Goal: Task Accomplishment & Management: Manage account settings

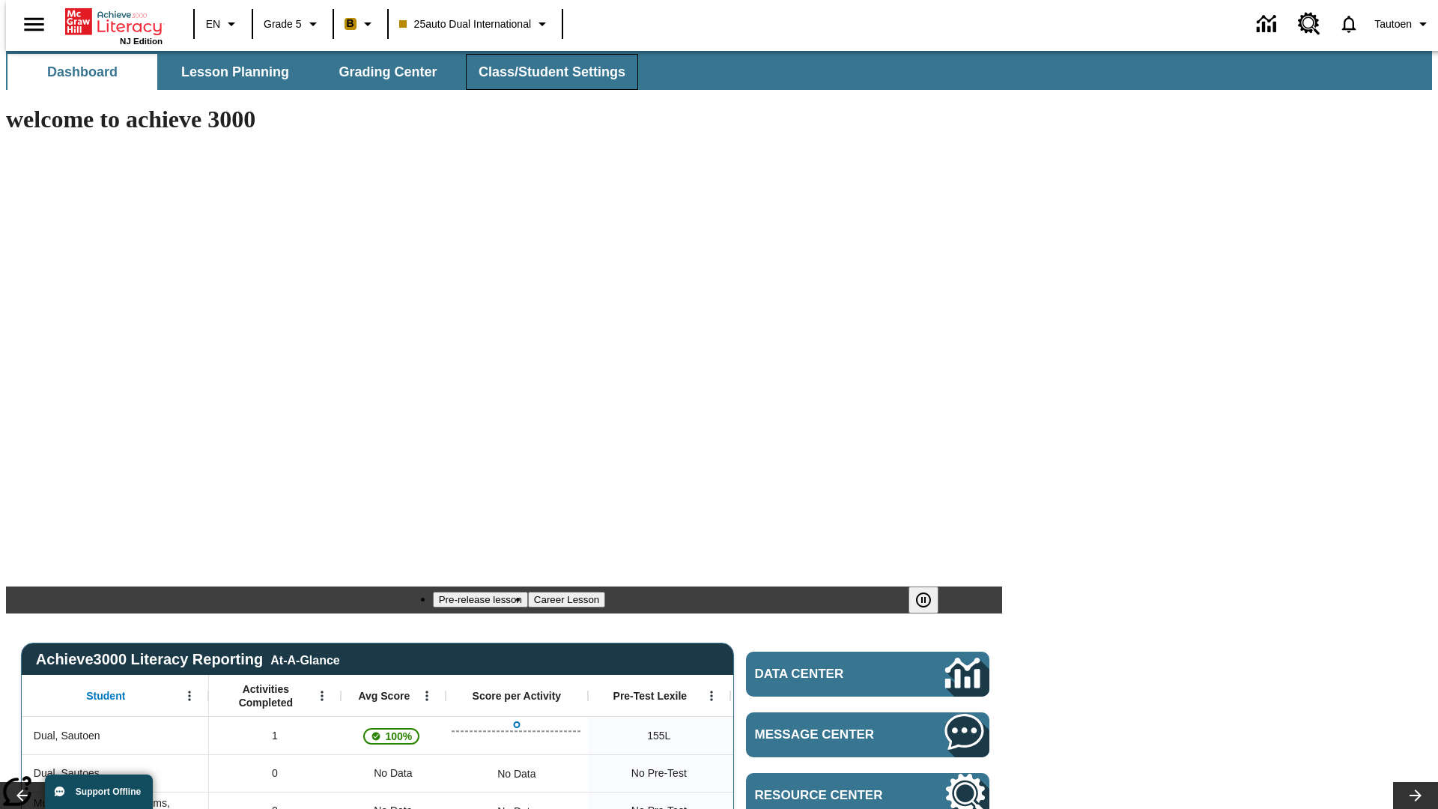
click at [544, 72] on span "Class/Student Settings" at bounding box center [552, 72] width 147 height 17
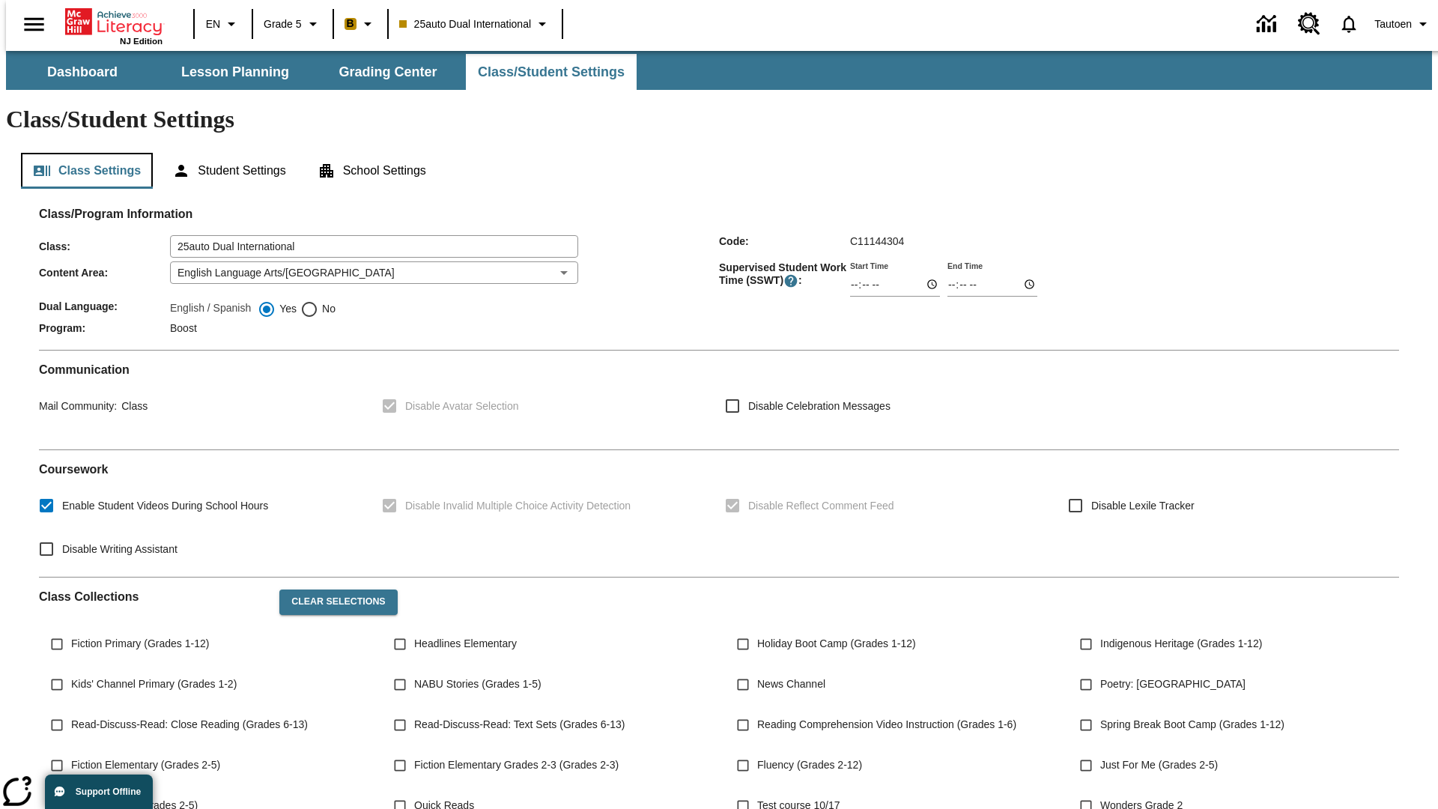
click at [81, 153] on button "Class Settings" at bounding box center [87, 171] width 132 height 36
click at [318, 301] on span "No" at bounding box center [326, 309] width 17 height 16
click at [318, 300] on input "No" at bounding box center [309, 309] width 18 height 18
radio input "true"
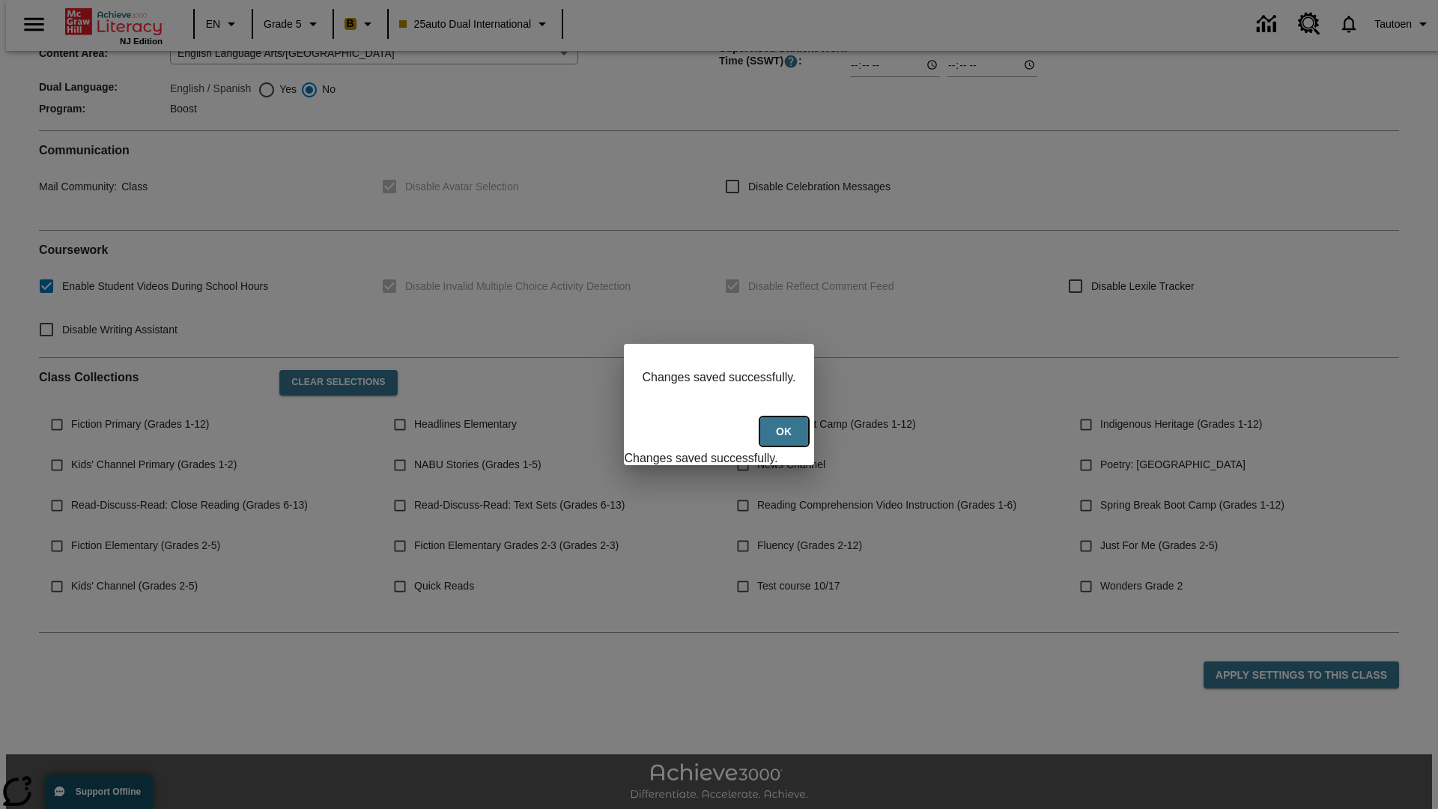
click at [786, 440] on button "Ok" at bounding box center [784, 431] width 48 height 29
